Goal: Browse casually: Explore the website without a specific task or goal

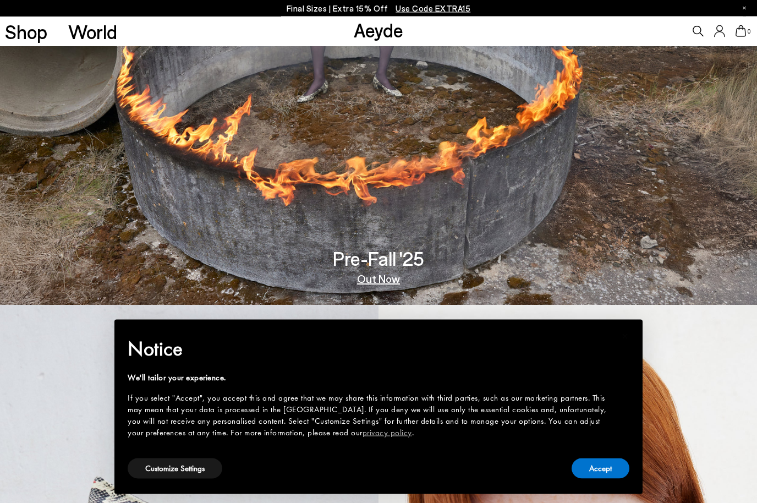
scroll to position [198, 0]
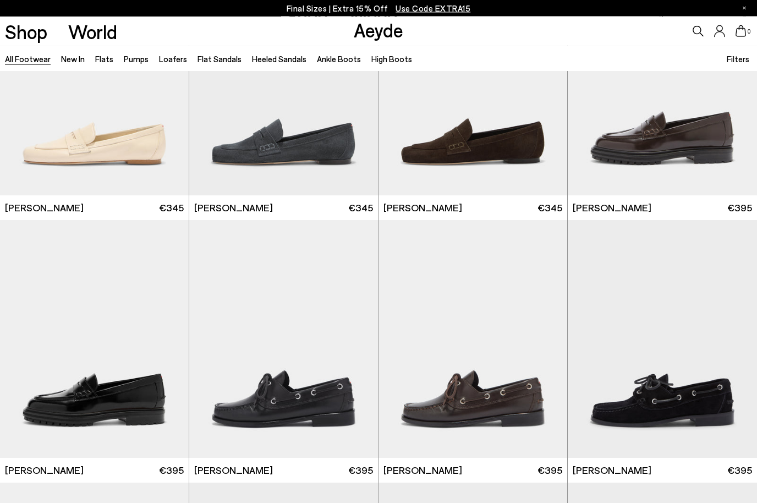
scroll to position [631, 0]
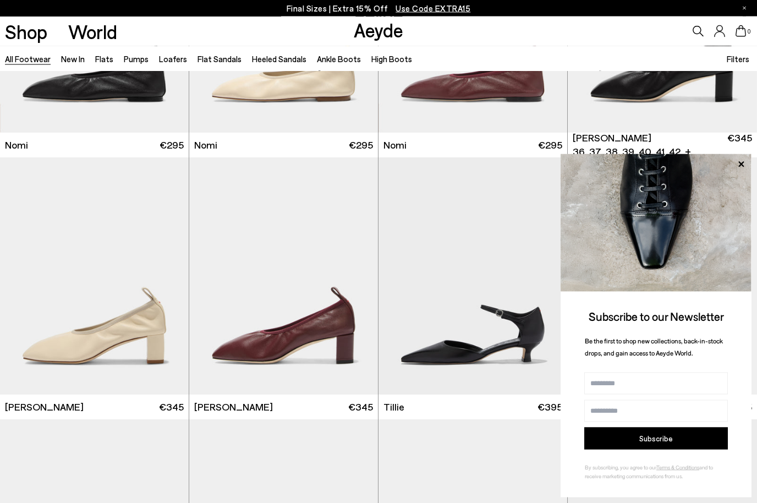
scroll to position [2535, 0]
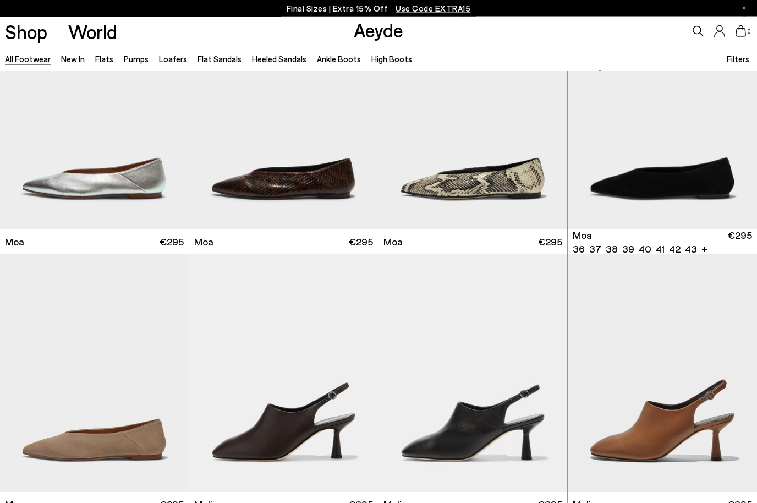
scroll to position [4535, 0]
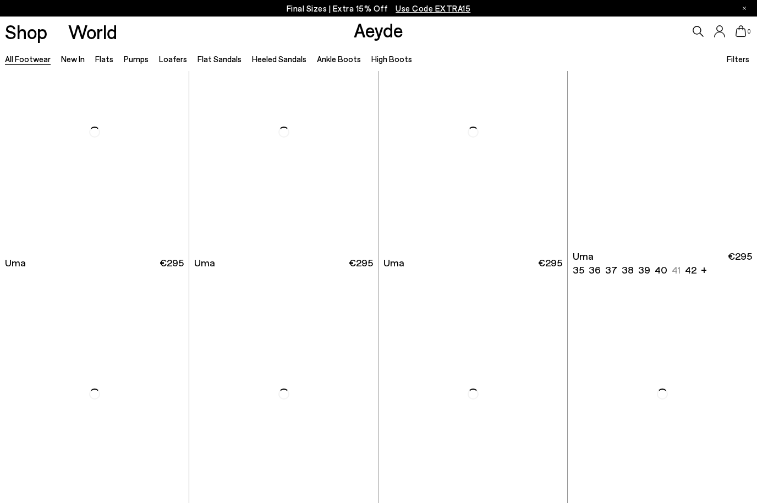
scroll to position [7921, 0]
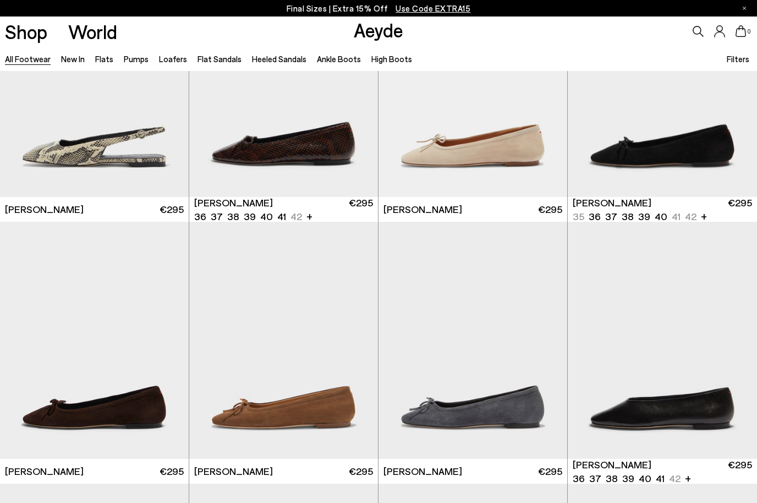
scroll to position [9324, 0]
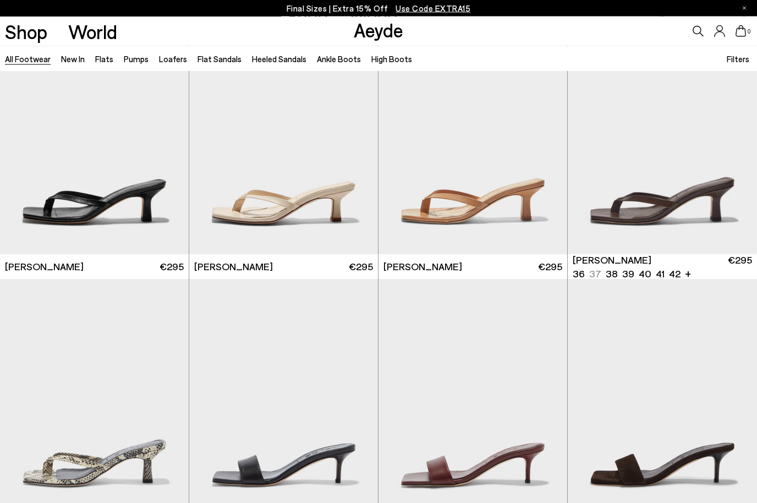
scroll to position [11063, 0]
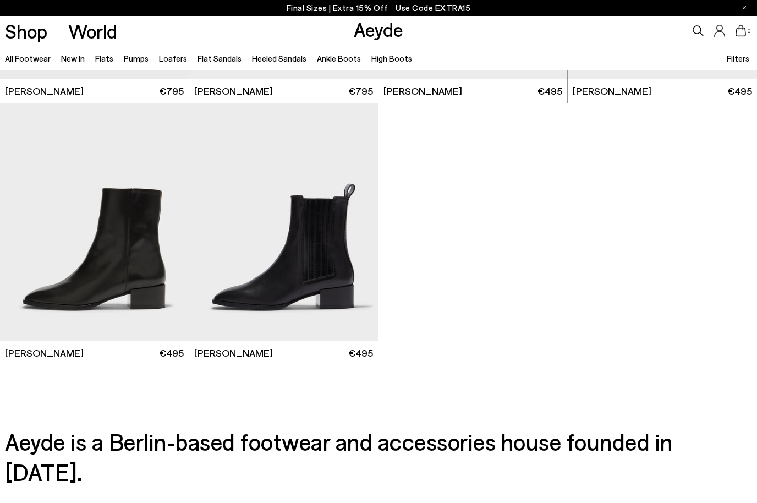
scroll to position [18053, 0]
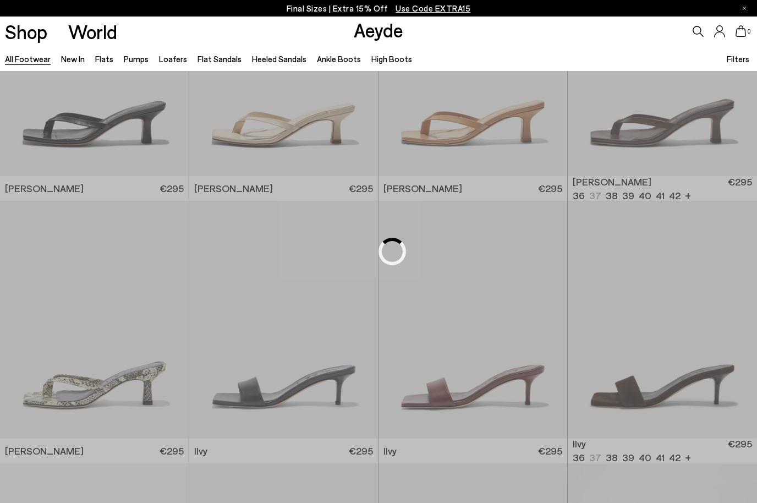
scroll to position [1487, 0]
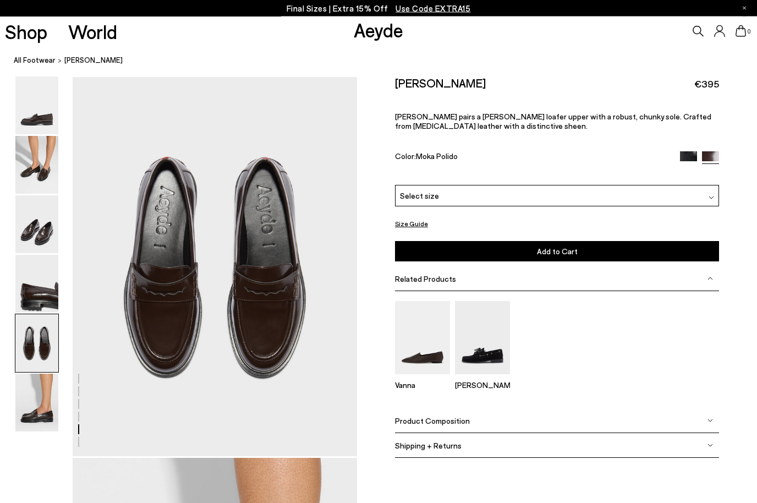
scroll to position [1524, 0]
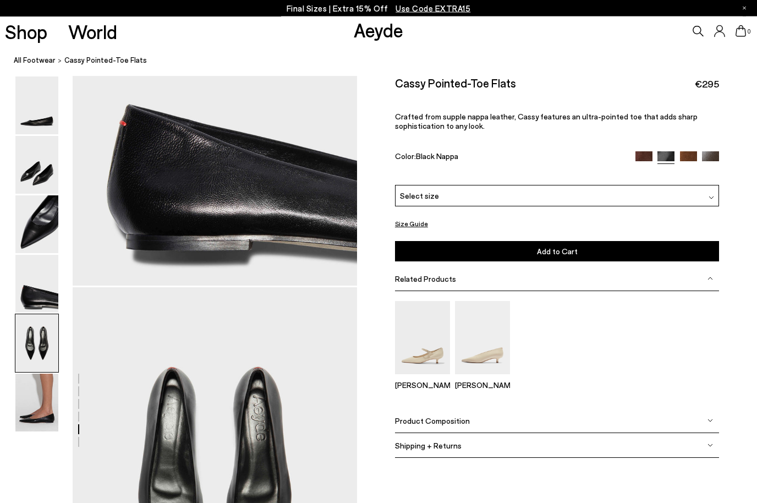
scroll to position [1524, 0]
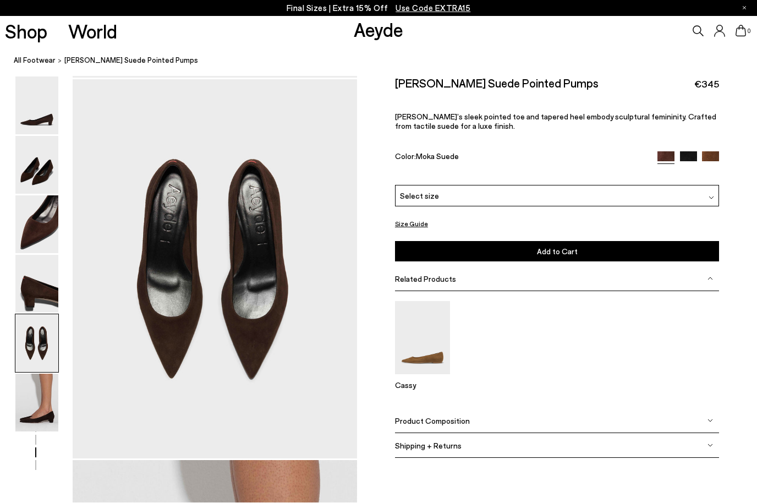
scroll to position [1524, 0]
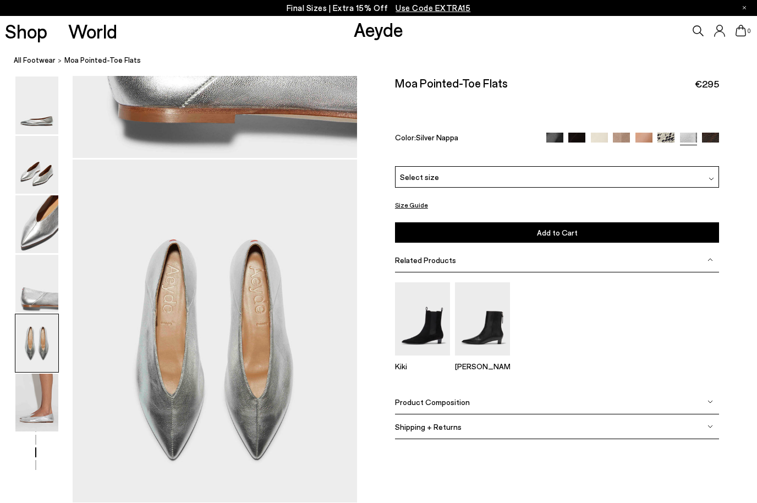
scroll to position [1524, 0]
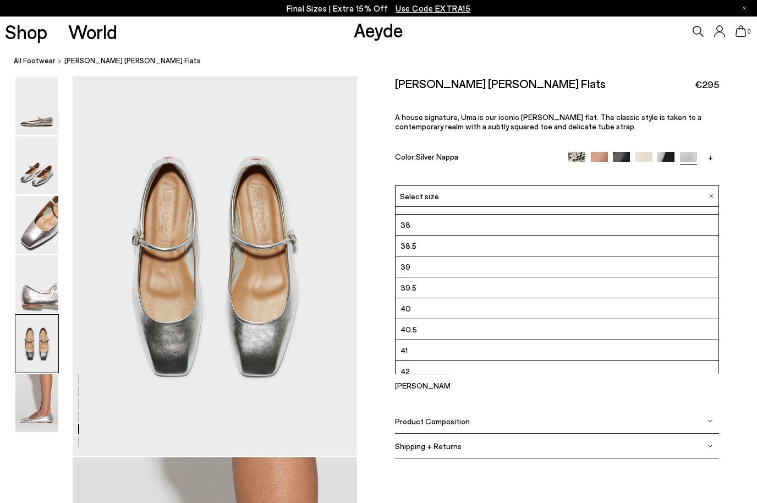
scroll to position [1562, 0]
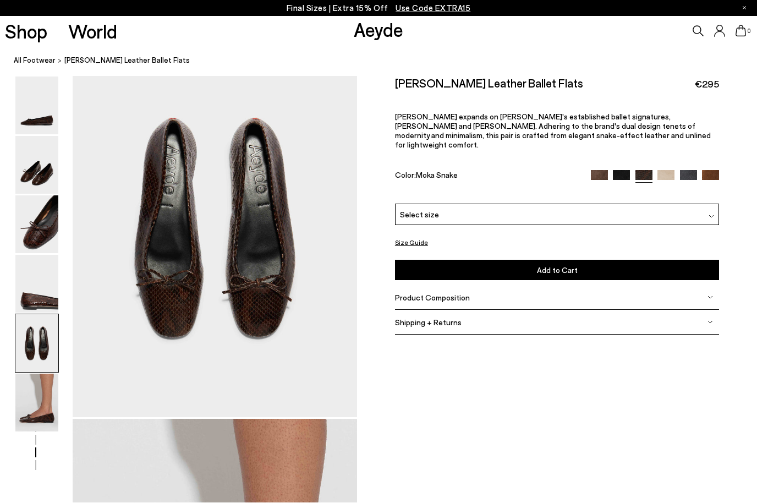
scroll to position [1563, 0]
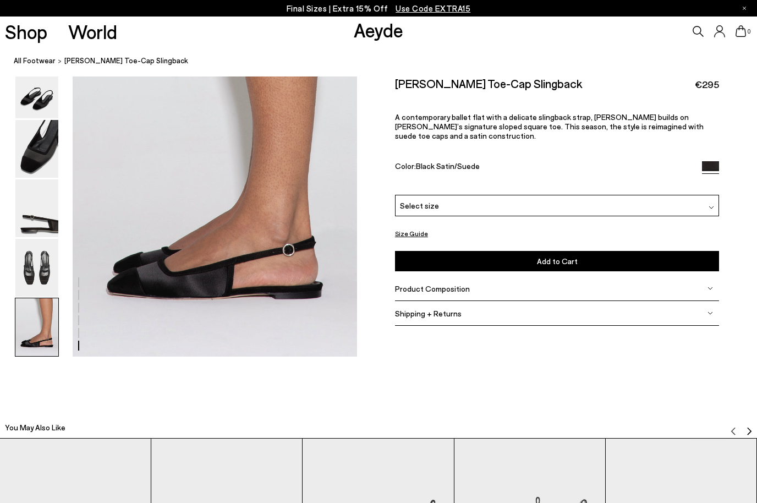
scroll to position [2043, 0]
